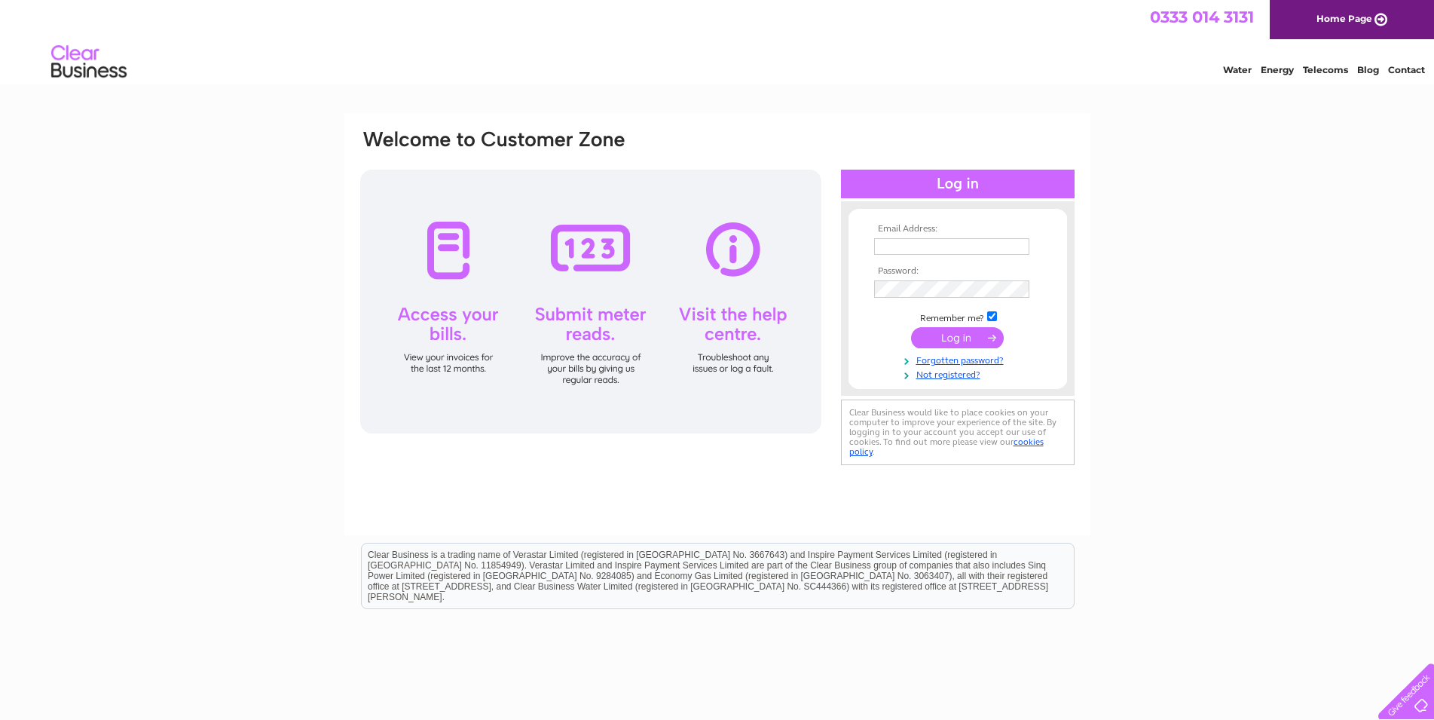
click at [929, 244] on input "text" at bounding box center [951, 246] width 155 height 17
click at [952, 247] on input "text" at bounding box center [952, 247] width 157 height 18
type input "I"
type input "info@landchemist272.co.uk"
click at [911, 329] on input "submit" at bounding box center [957, 339] width 93 height 21
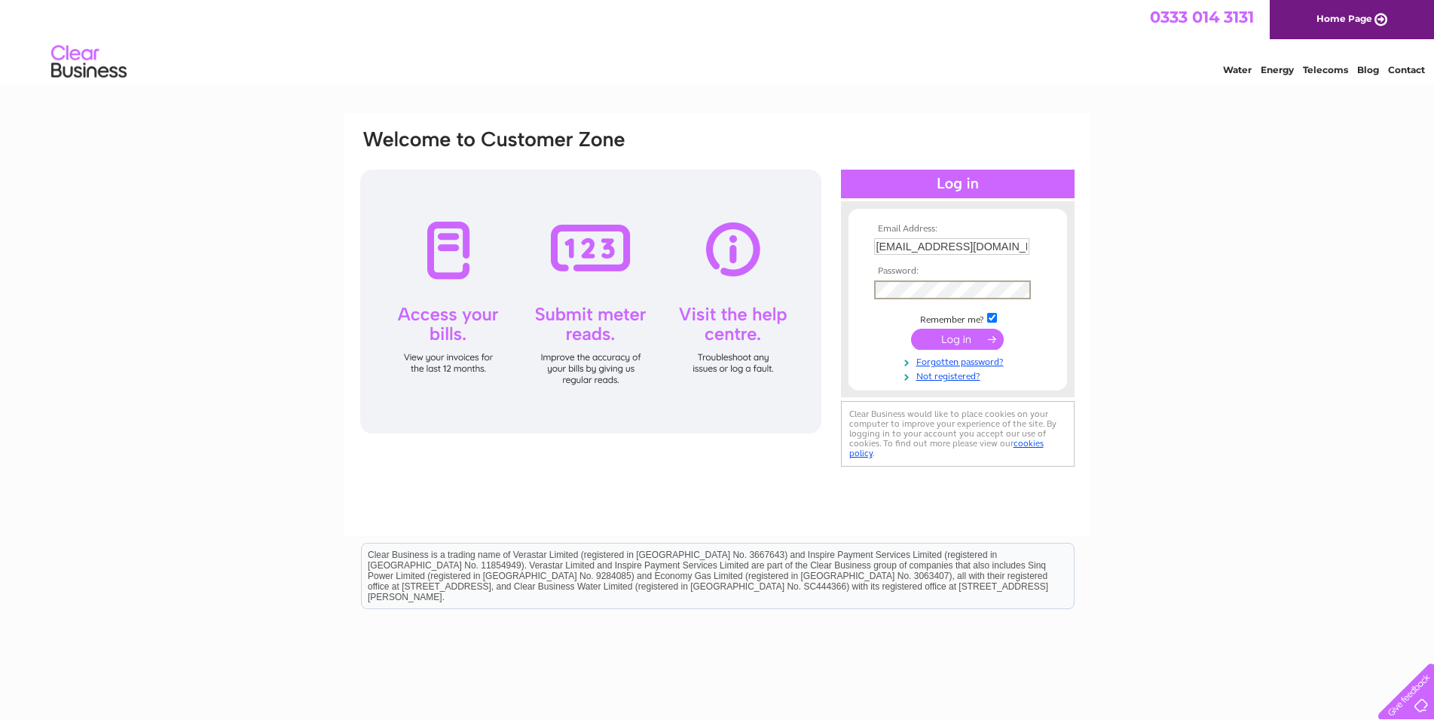
click at [992, 316] on input "checkbox" at bounding box center [992, 318] width 10 height 10
checkbox input "false"
click at [961, 342] on input "submit" at bounding box center [957, 337] width 93 height 21
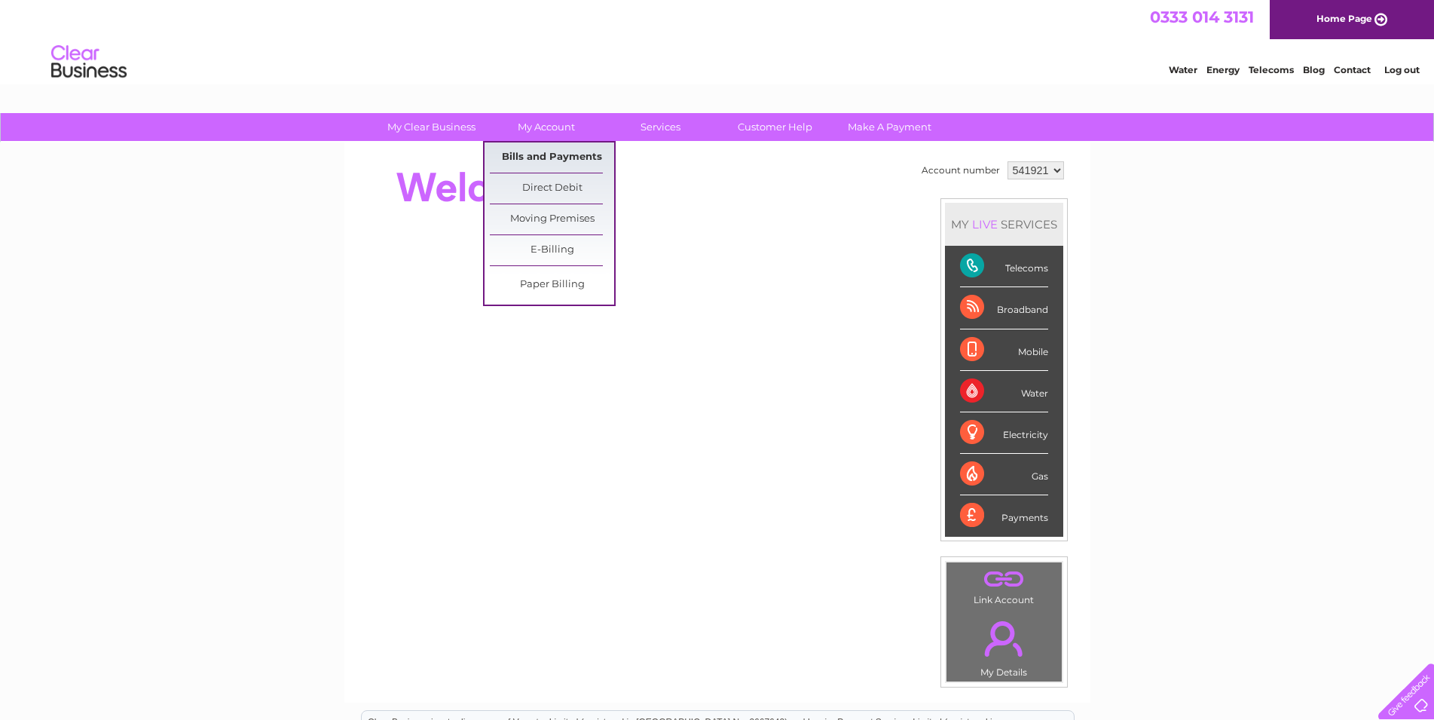
click at [549, 160] on link "Bills and Payments" at bounding box center [552, 157] width 124 height 30
click at [550, 155] on link "Bills and Payments" at bounding box center [552, 157] width 124 height 30
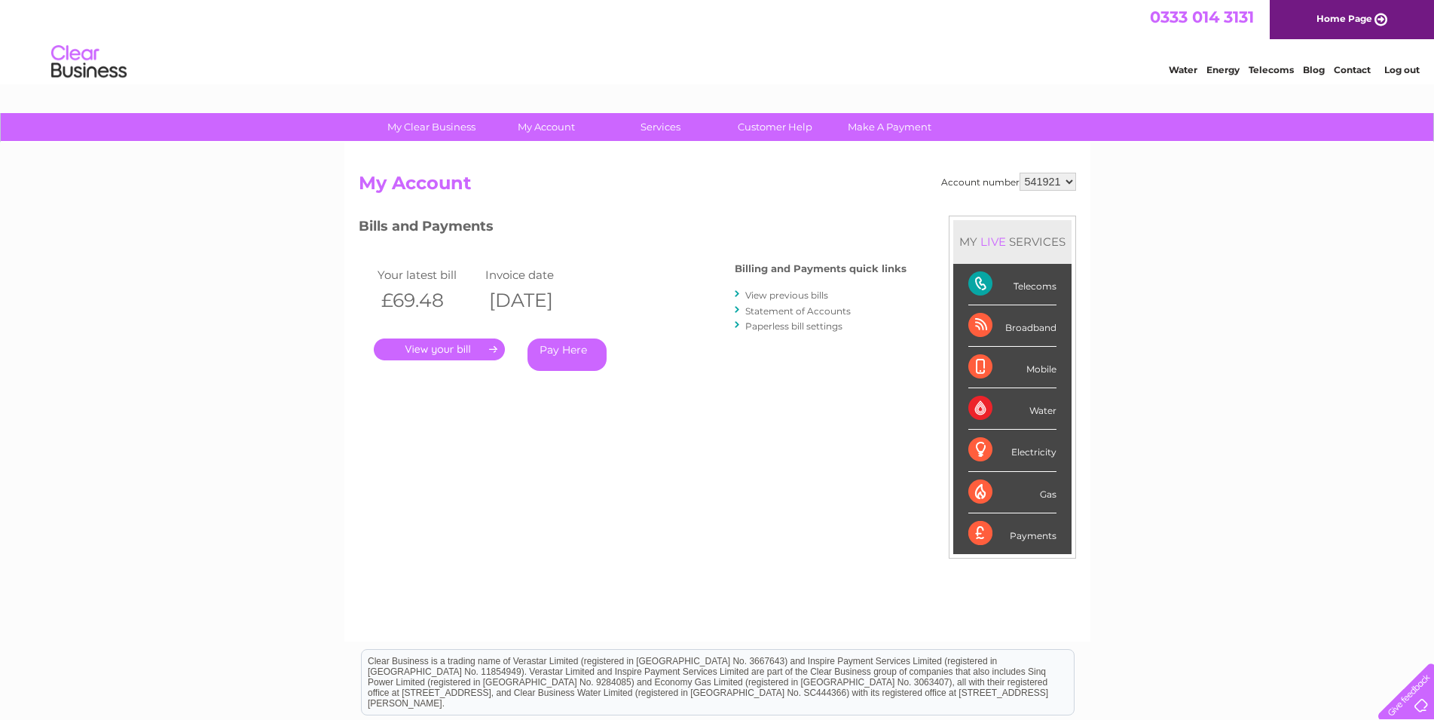
click at [410, 344] on link "." at bounding box center [439, 349] width 131 height 22
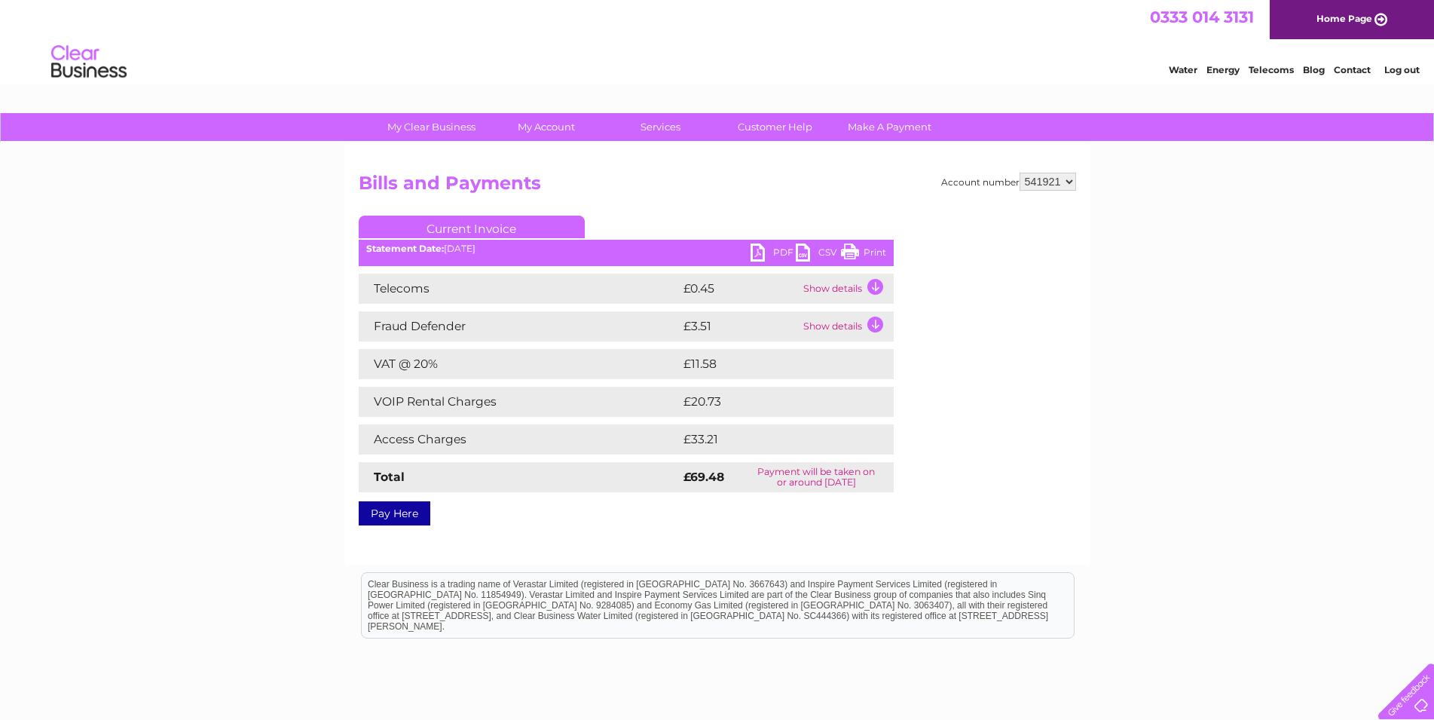
click at [753, 256] on link "PDF" at bounding box center [772, 254] width 45 height 22
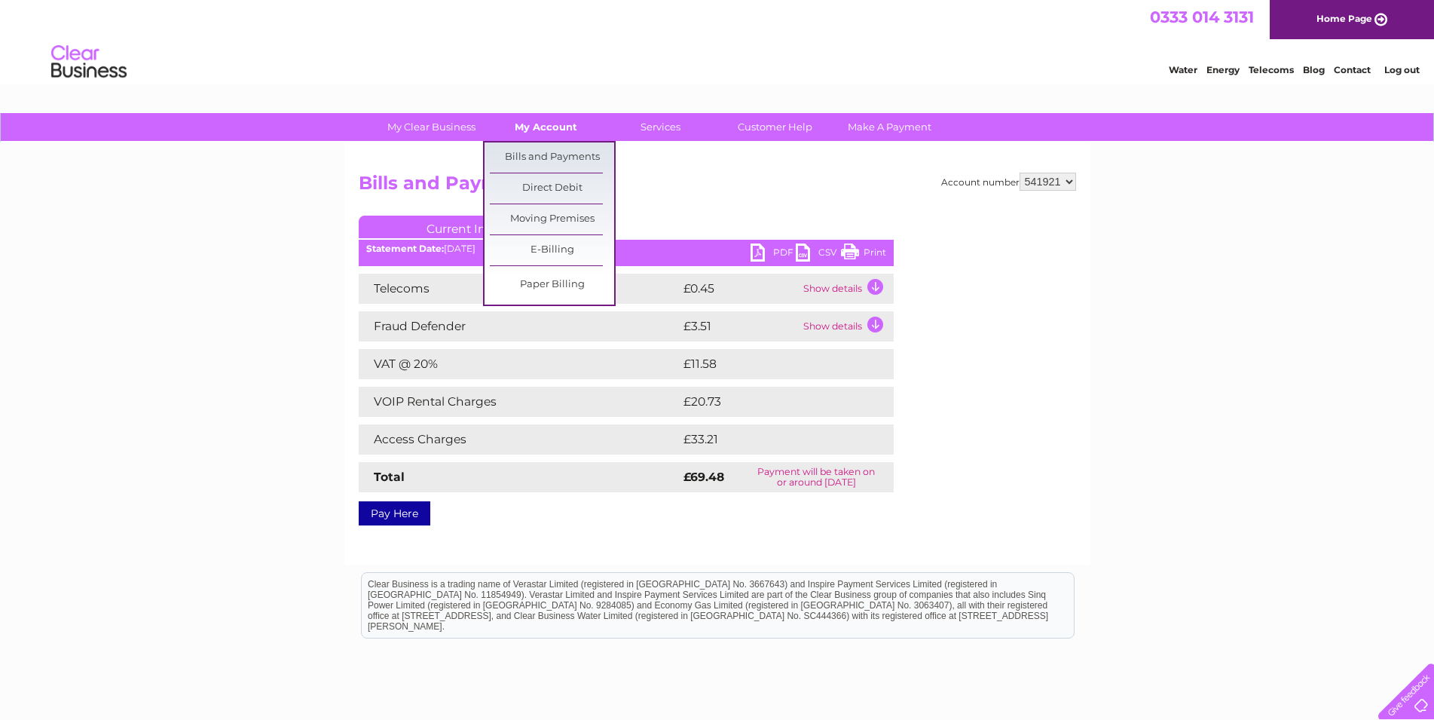
click at [555, 129] on link "My Account" at bounding box center [546, 127] width 124 height 28
click at [558, 158] on link "Bills and Payments" at bounding box center [552, 157] width 124 height 30
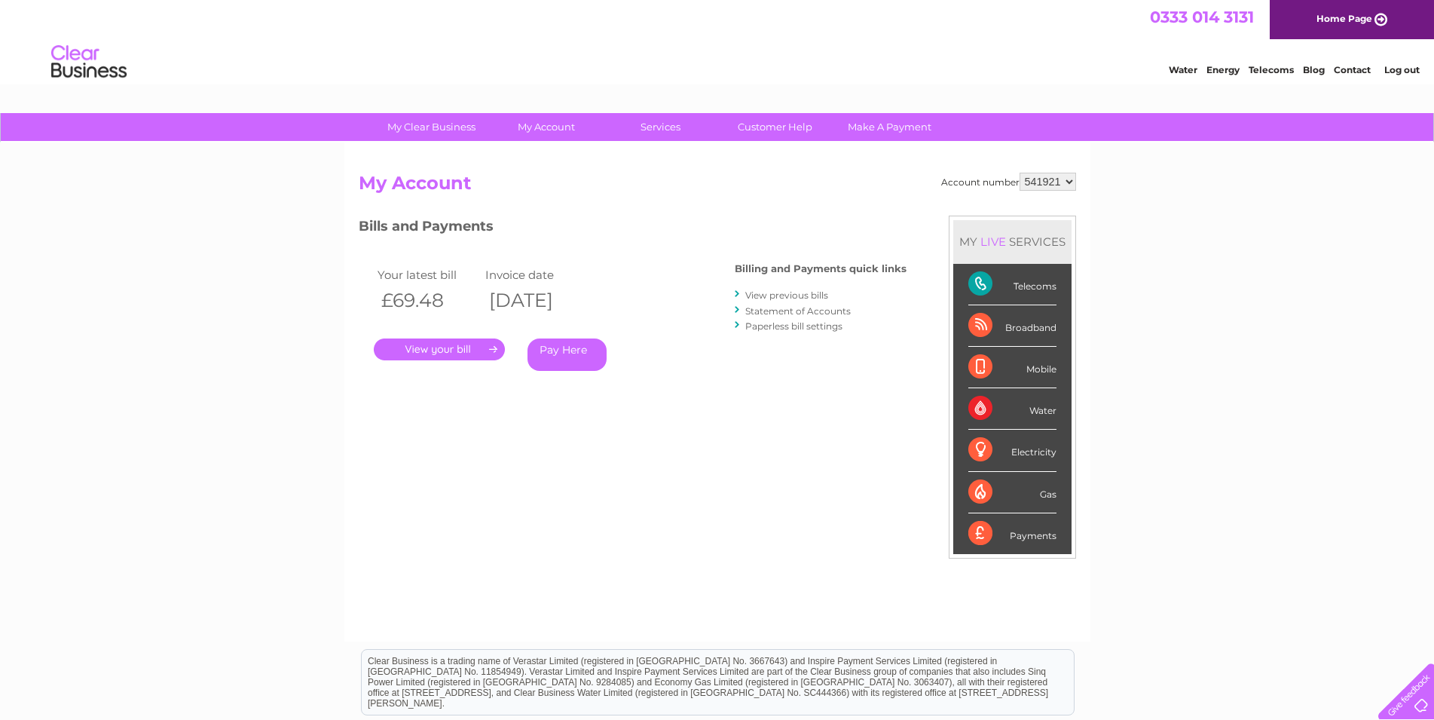
click at [805, 298] on link "View previous bills" at bounding box center [786, 294] width 83 height 11
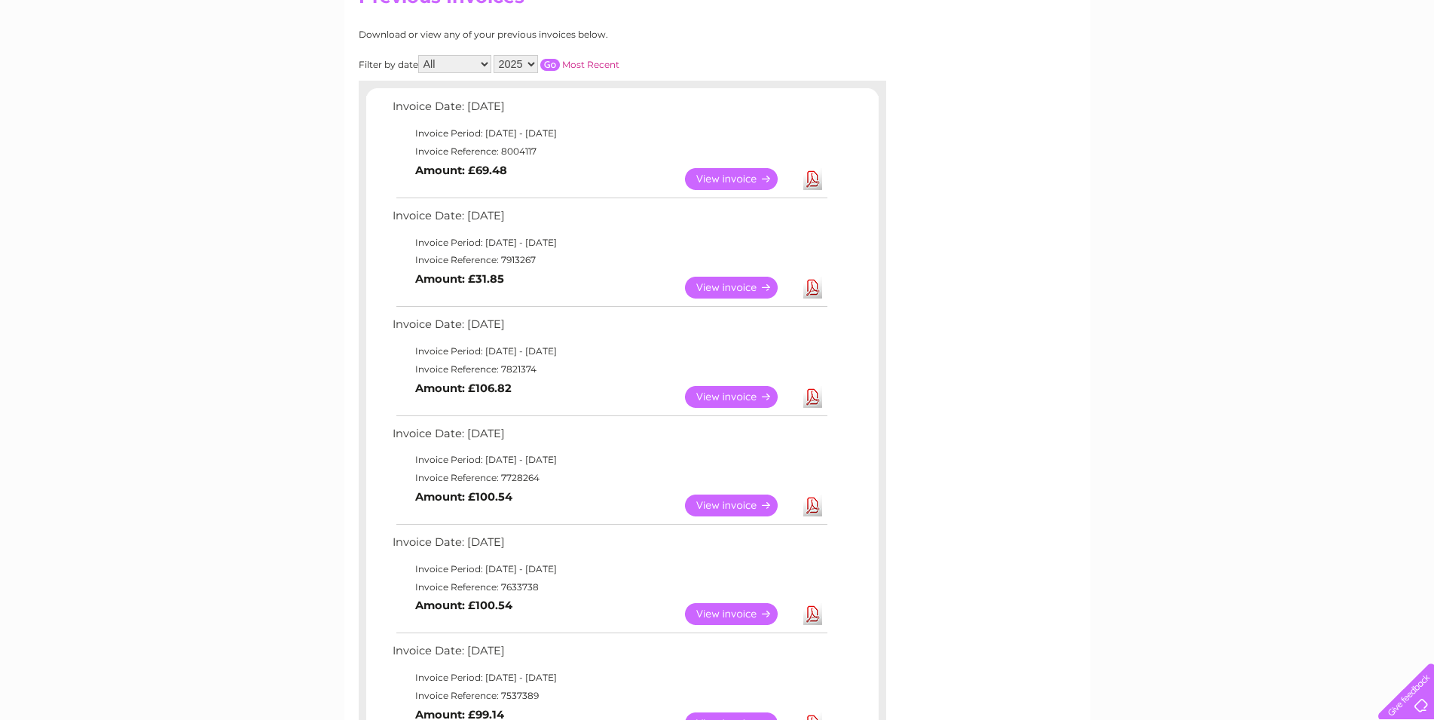
scroll to position [307, 0]
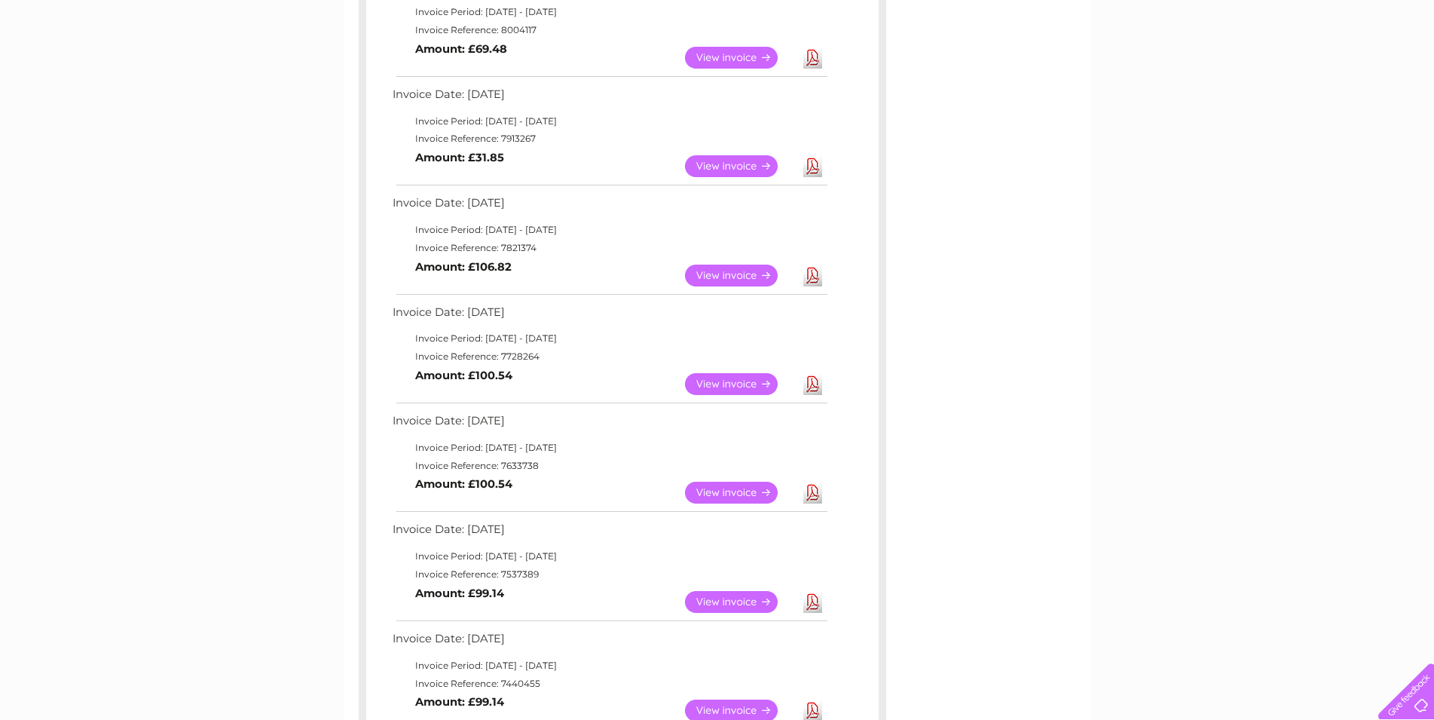
click at [751, 159] on link "View" at bounding box center [740, 166] width 111 height 22
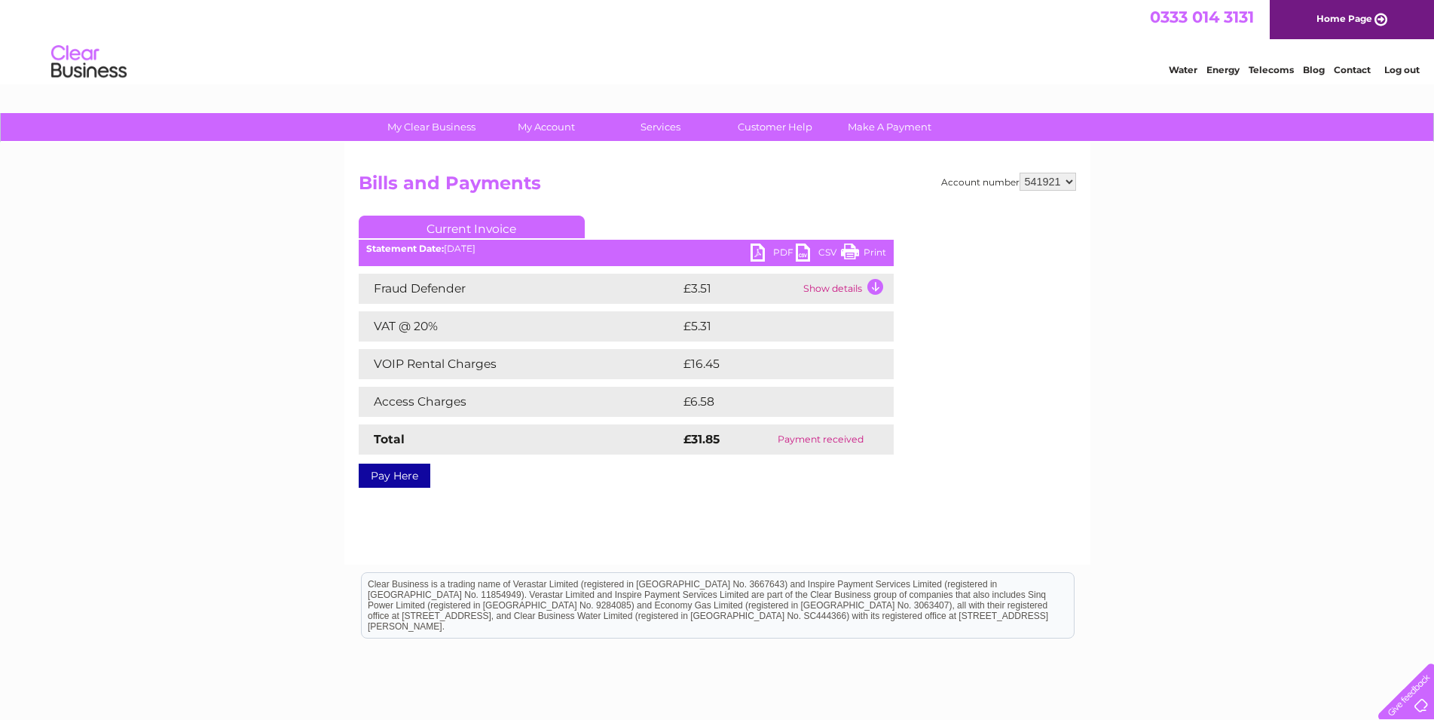
click at [756, 251] on link "PDF" at bounding box center [772, 254] width 45 height 22
